Goal: Use online tool/utility: Use online tool/utility

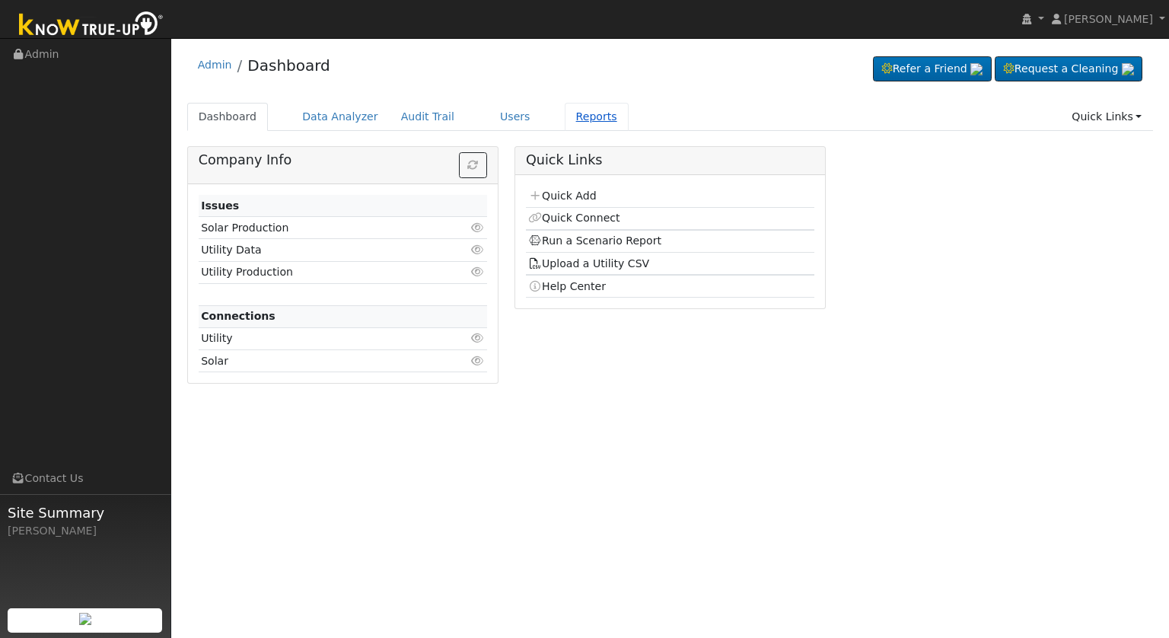
click at [565, 117] on link "Reports" at bounding box center [597, 117] width 64 height 28
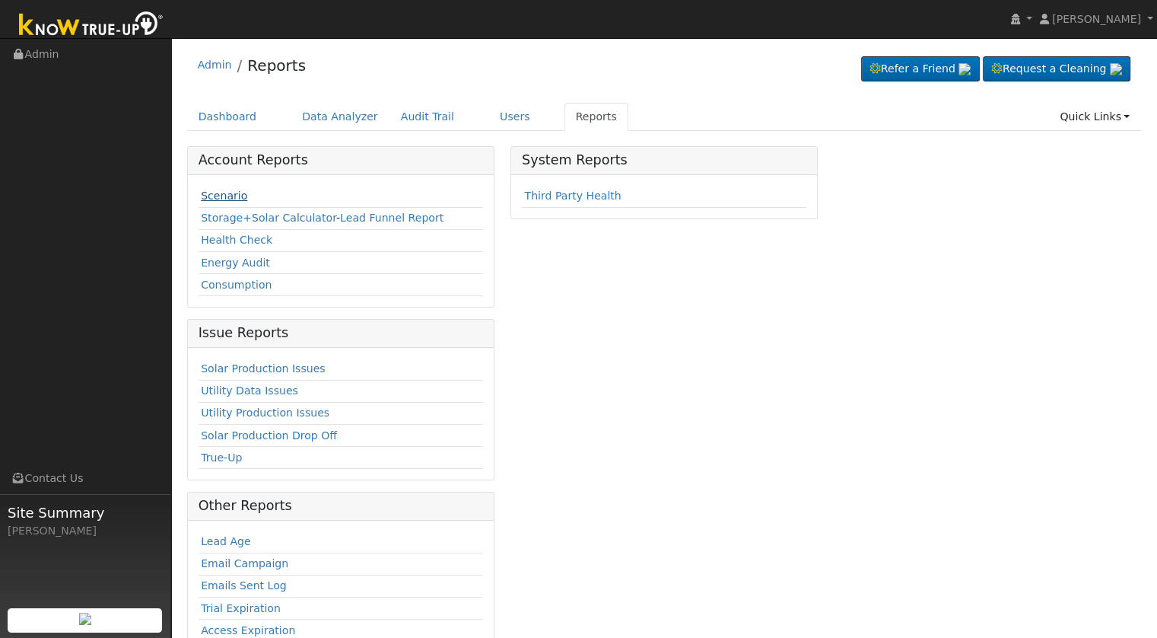
click at [219, 200] on link "Scenario" at bounding box center [224, 195] width 46 height 12
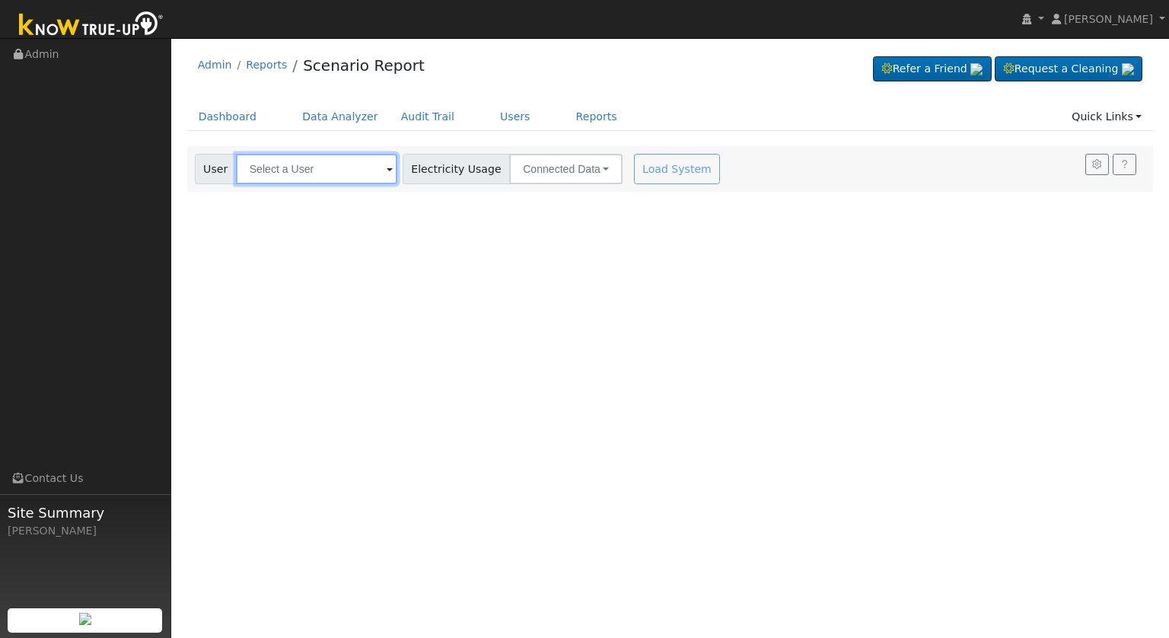
click at [338, 159] on input "text" at bounding box center [316, 169] width 161 height 30
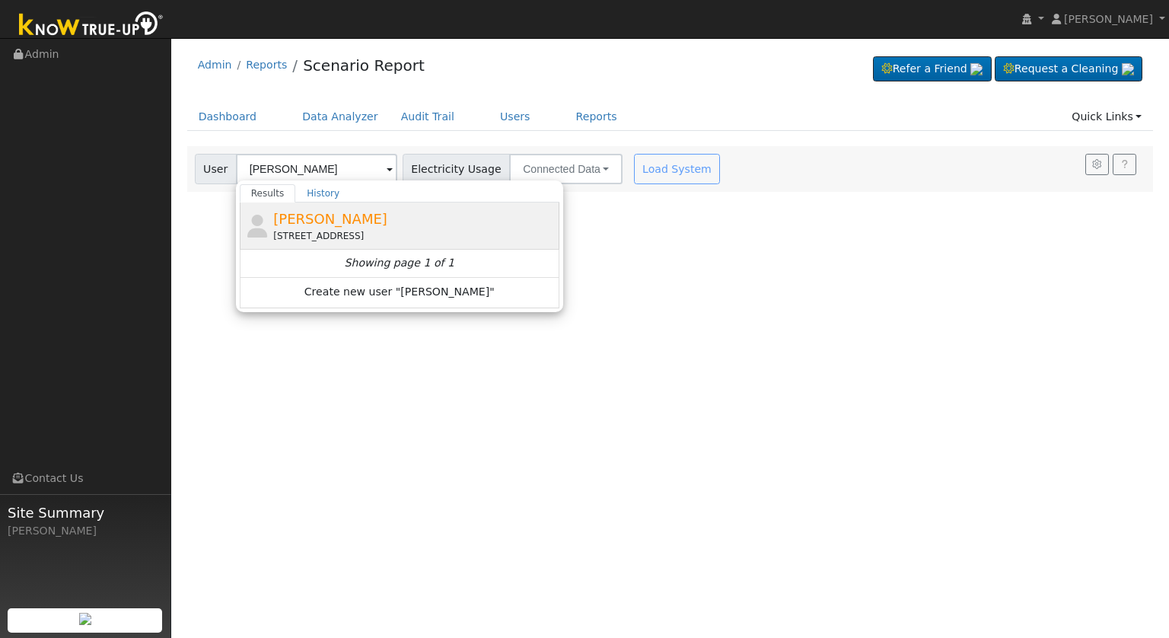
click at [370, 225] on div "Kenneth Gowdy 6147 East Providence Avenue, Fresno, CA 93727" at bounding box center [414, 226] width 282 height 34
type input "Kenneth Gowdy"
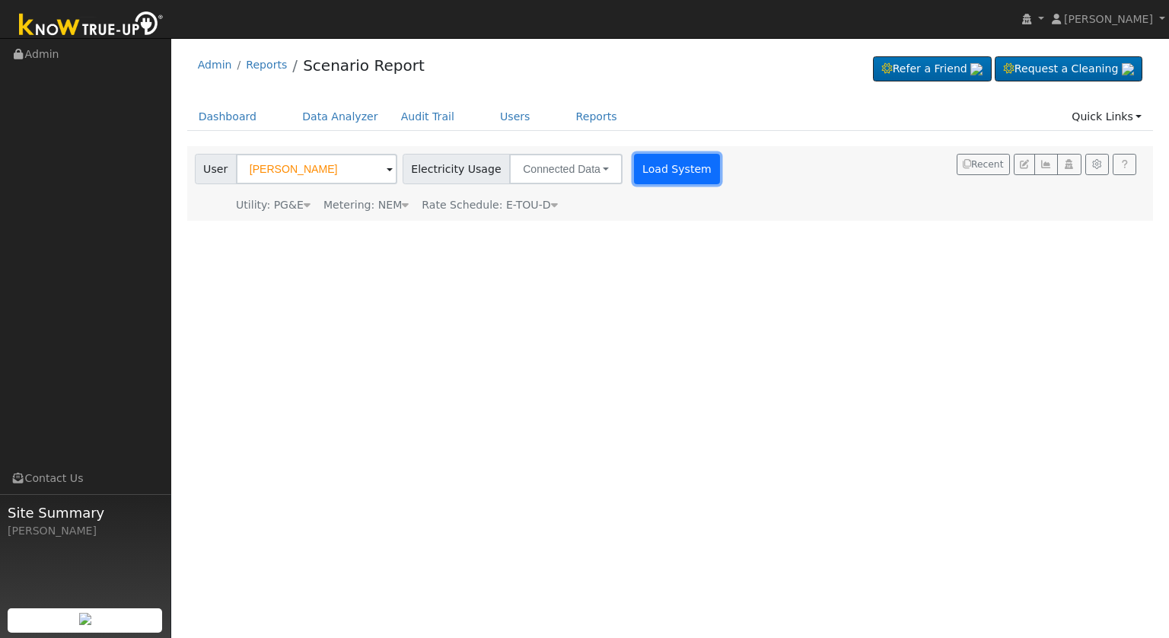
click at [641, 174] on button "Load System" at bounding box center [677, 169] width 87 height 30
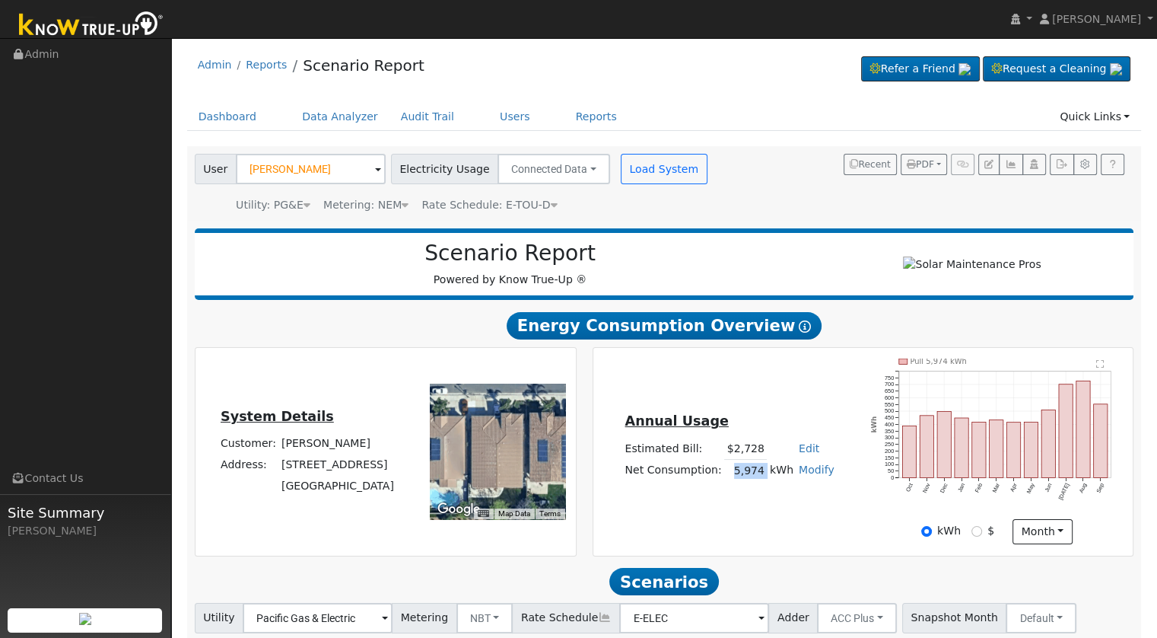
drag, startPoint x: 733, startPoint y: 476, endPoint x: 764, endPoint y: 474, distance: 31.2
click at [764, 474] on tr "Net Consumption: 5,974 kWh Modify Add Consumption Add Electric Vehicle Add Cons…" at bounding box center [729, 471] width 215 height 22
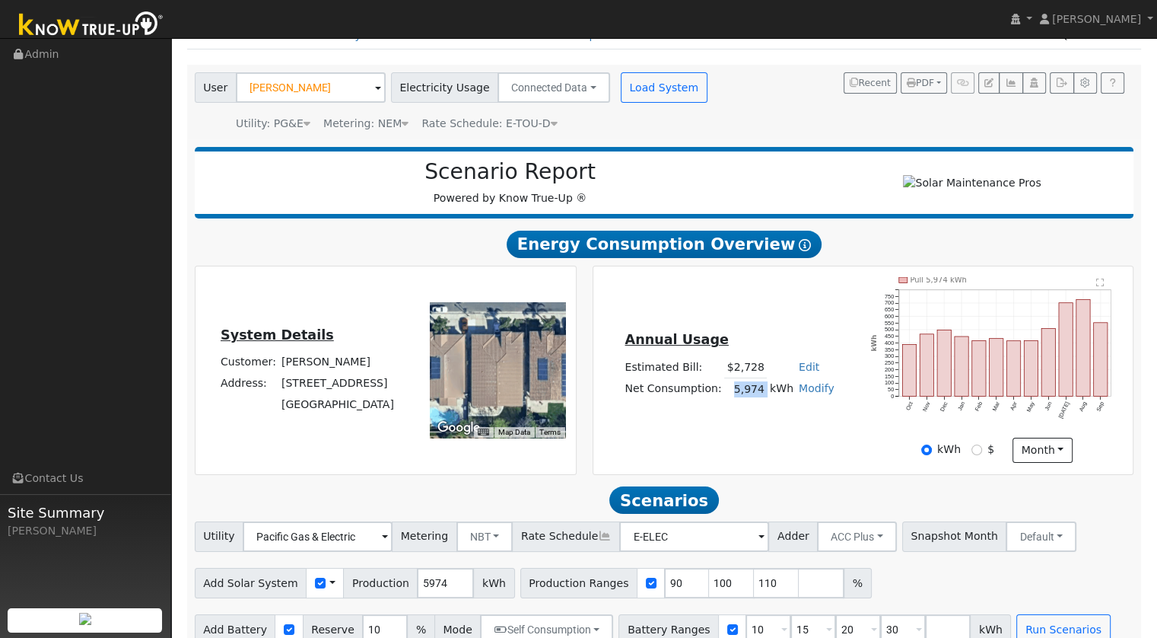
scroll to position [110, 0]
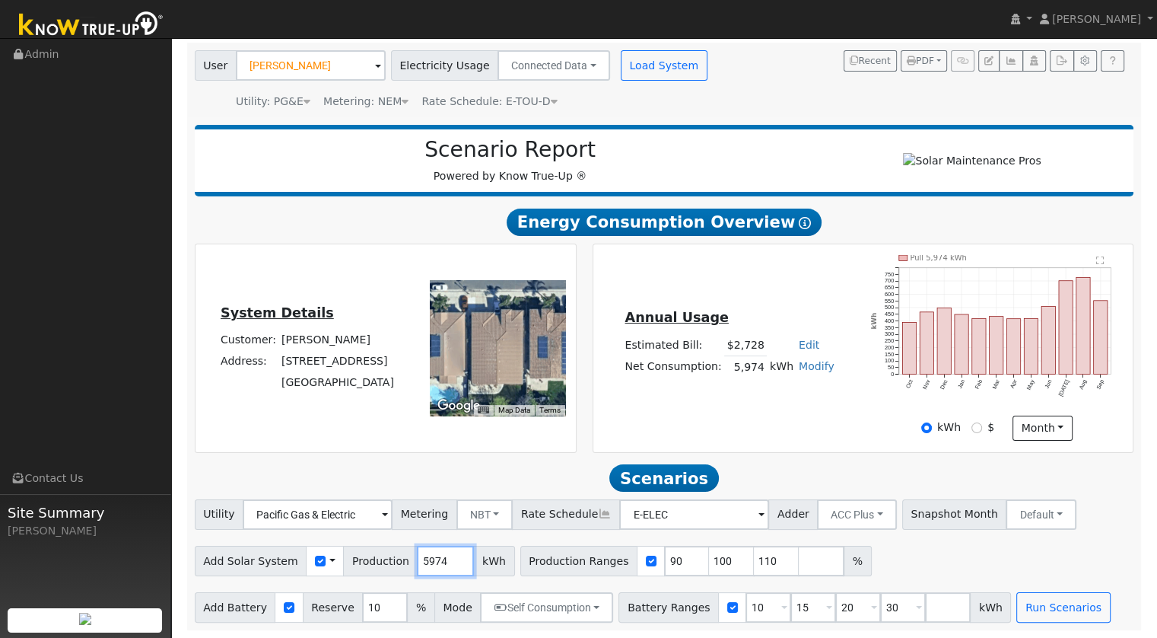
click at [433, 554] on input "5974" at bounding box center [445, 561] width 57 height 30
type input "9289"
click at [664, 559] on input "91" at bounding box center [687, 561] width 46 height 30
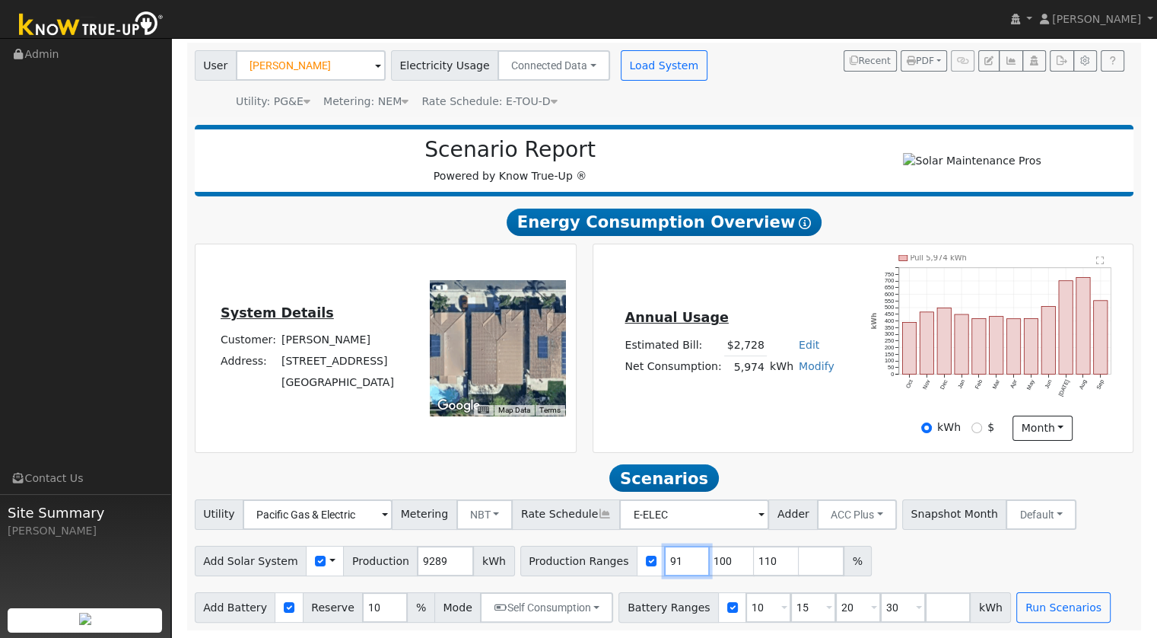
click at [664, 559] on input "91" at bounding box center [687, 561] width 46 height 30
type input "100"
type input "110"
type input "100"
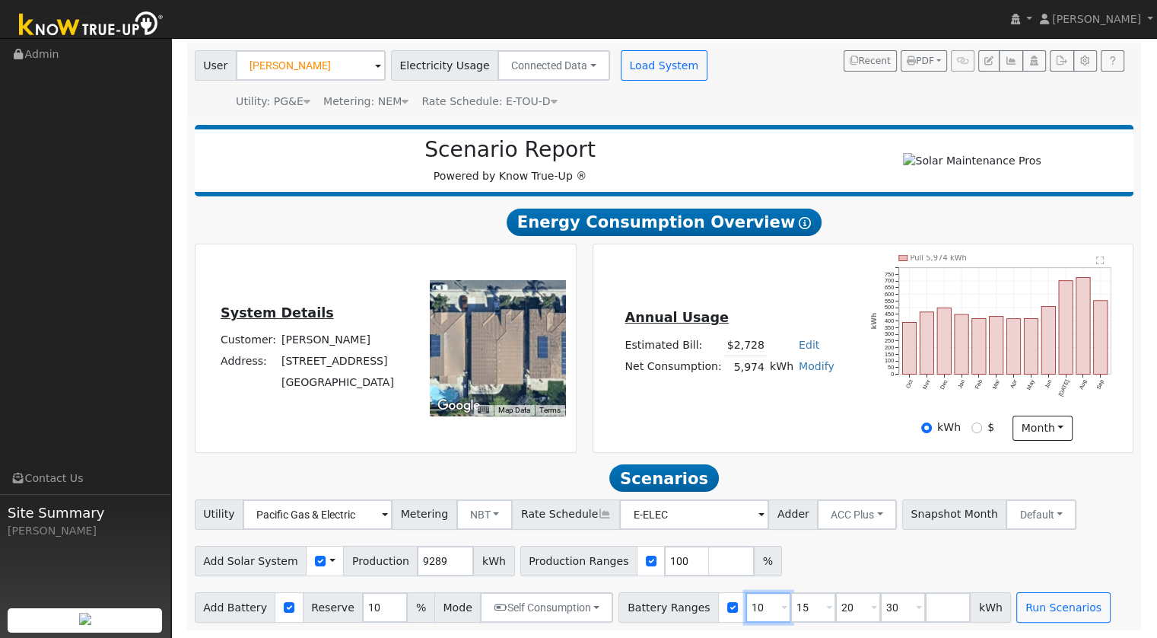
click at [746, 611] on input "10" at bounding box center [769, 607] width 46 height 30
type input "15"
type input "20"
type input "30"
type input "20"
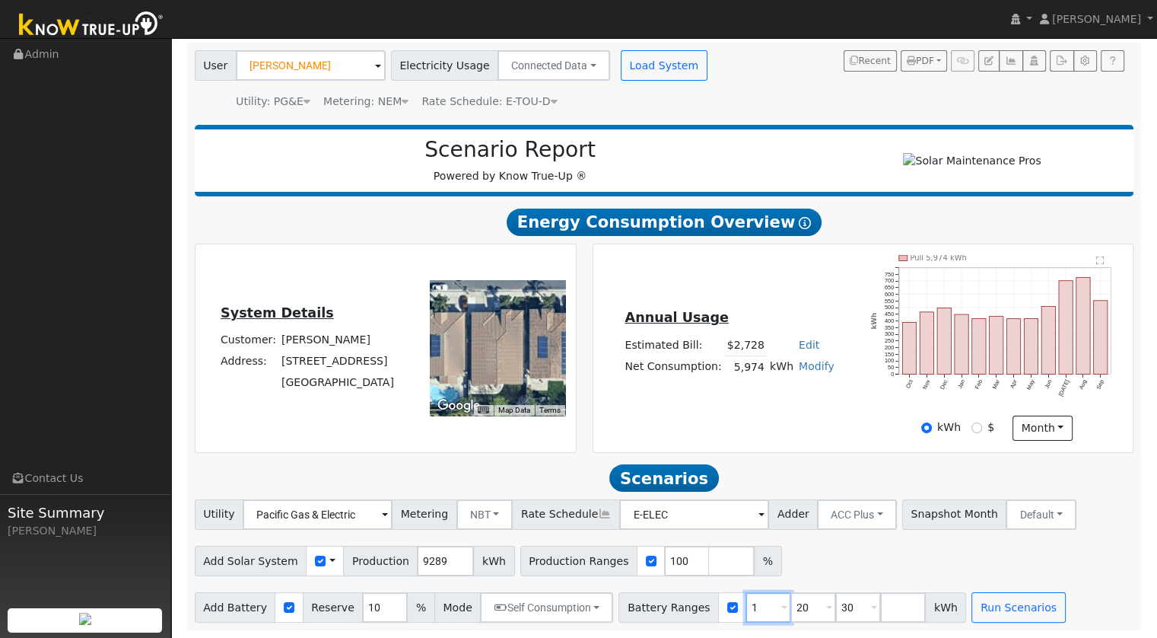
type input "30"
type input "3"
type input "10"
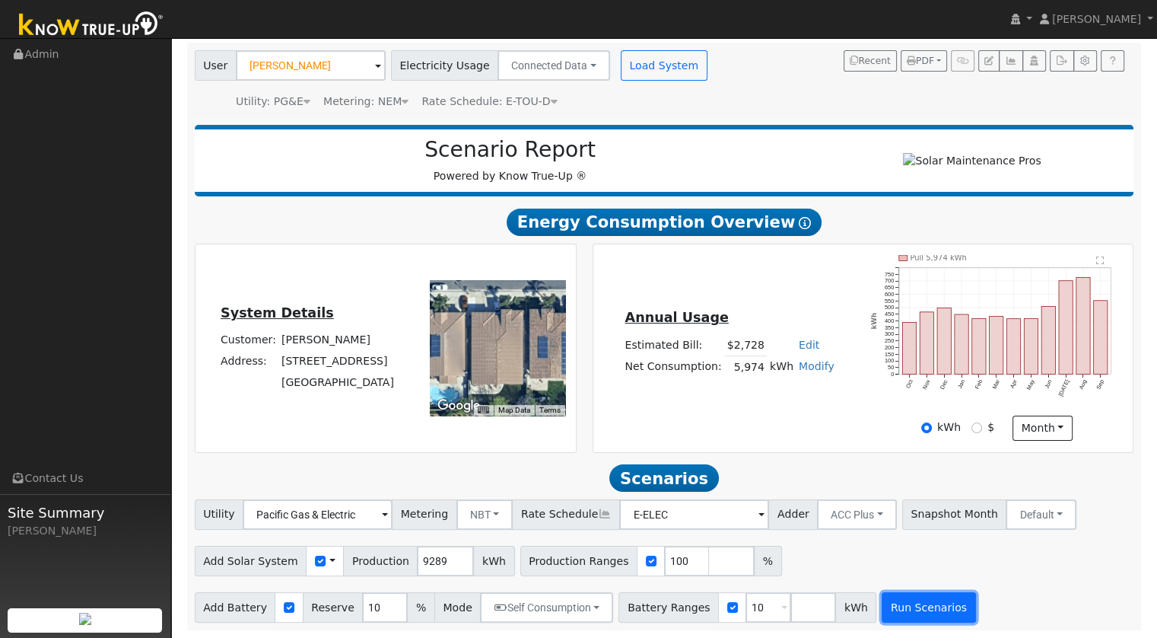
click at [912, 610] on button "Run Scenarios" at bounding box center [929, 607] width 94 height 30
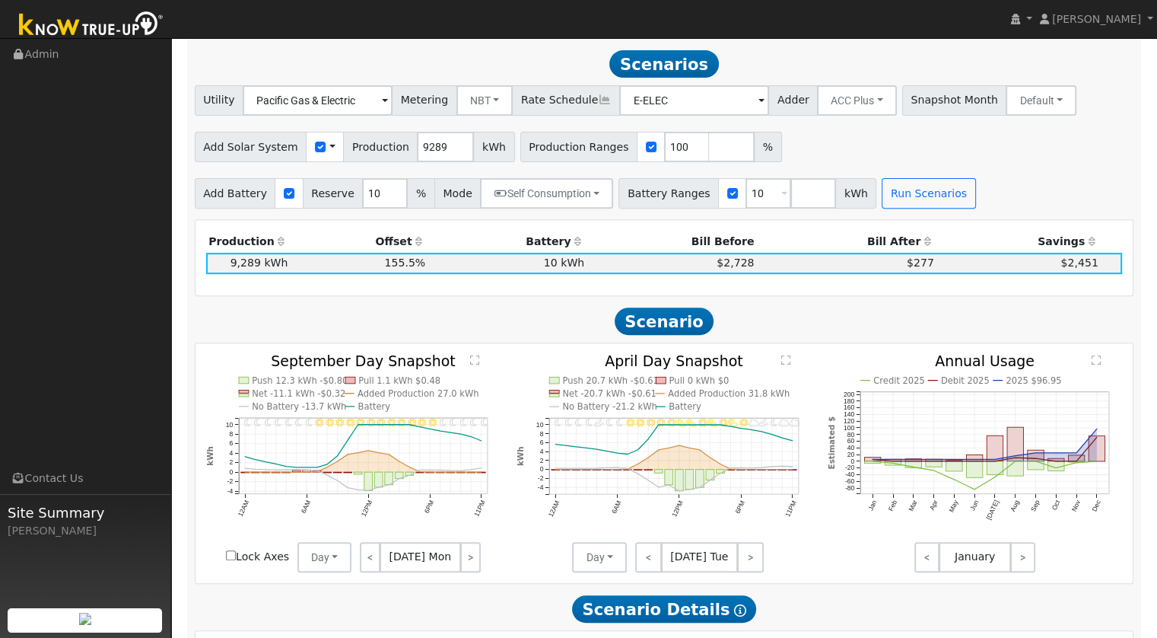
scroll to position [527, 0]
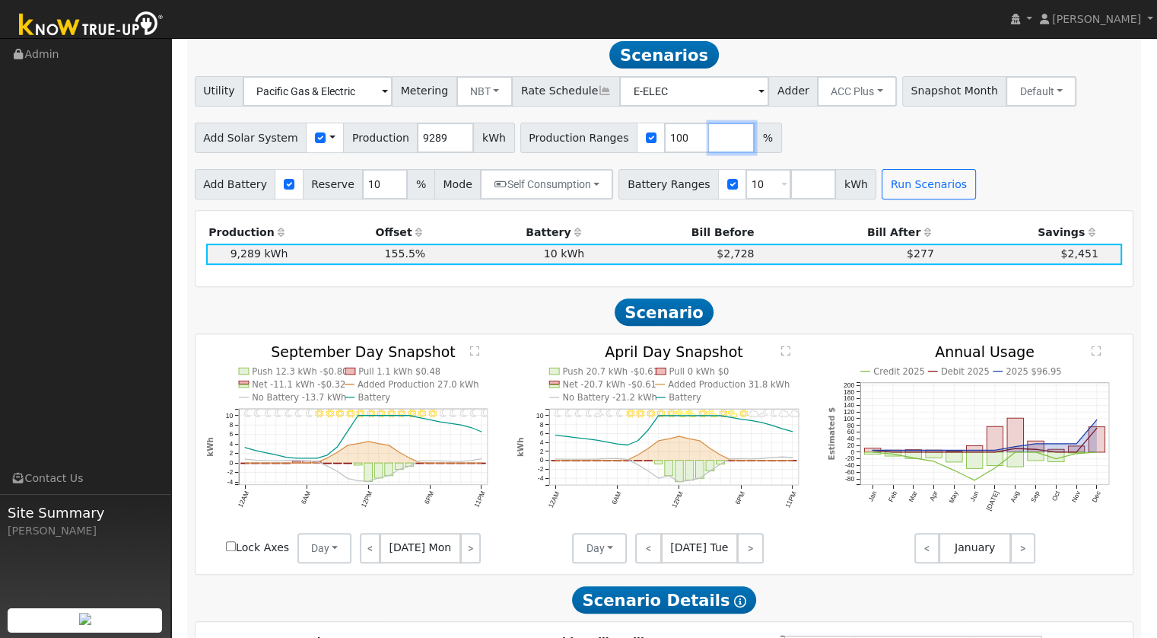
click at [709, 149] on input "number" at bounding box center [732, 138] width 46 height 30
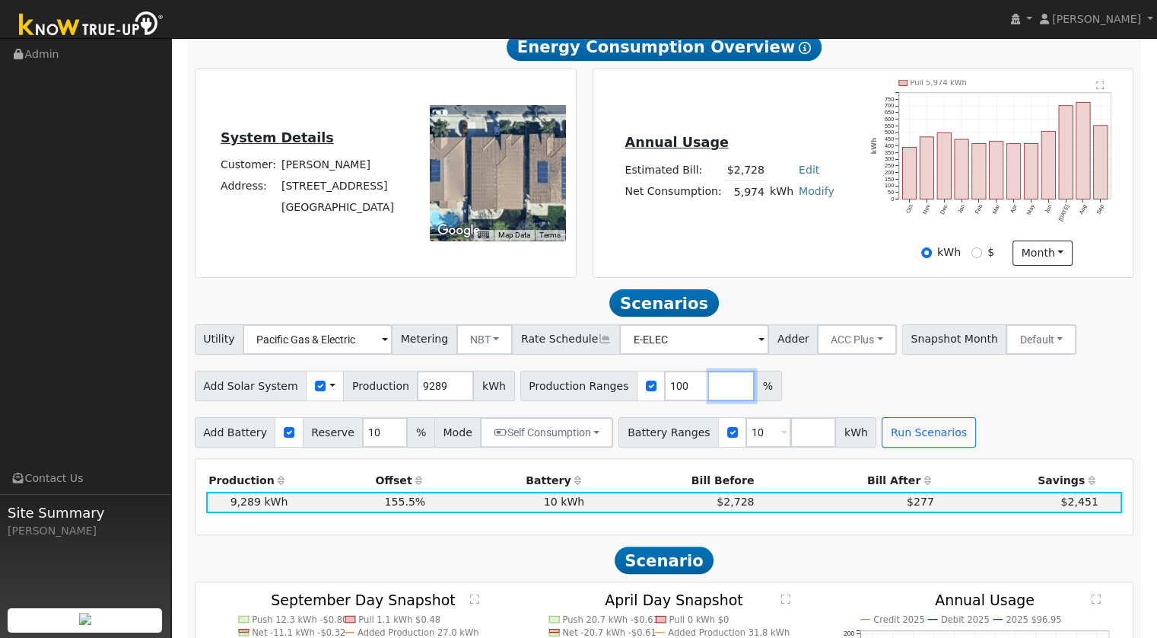
scroll to position [0, 0]
